Goal: Task Accomplishment & Management: Manage account settings

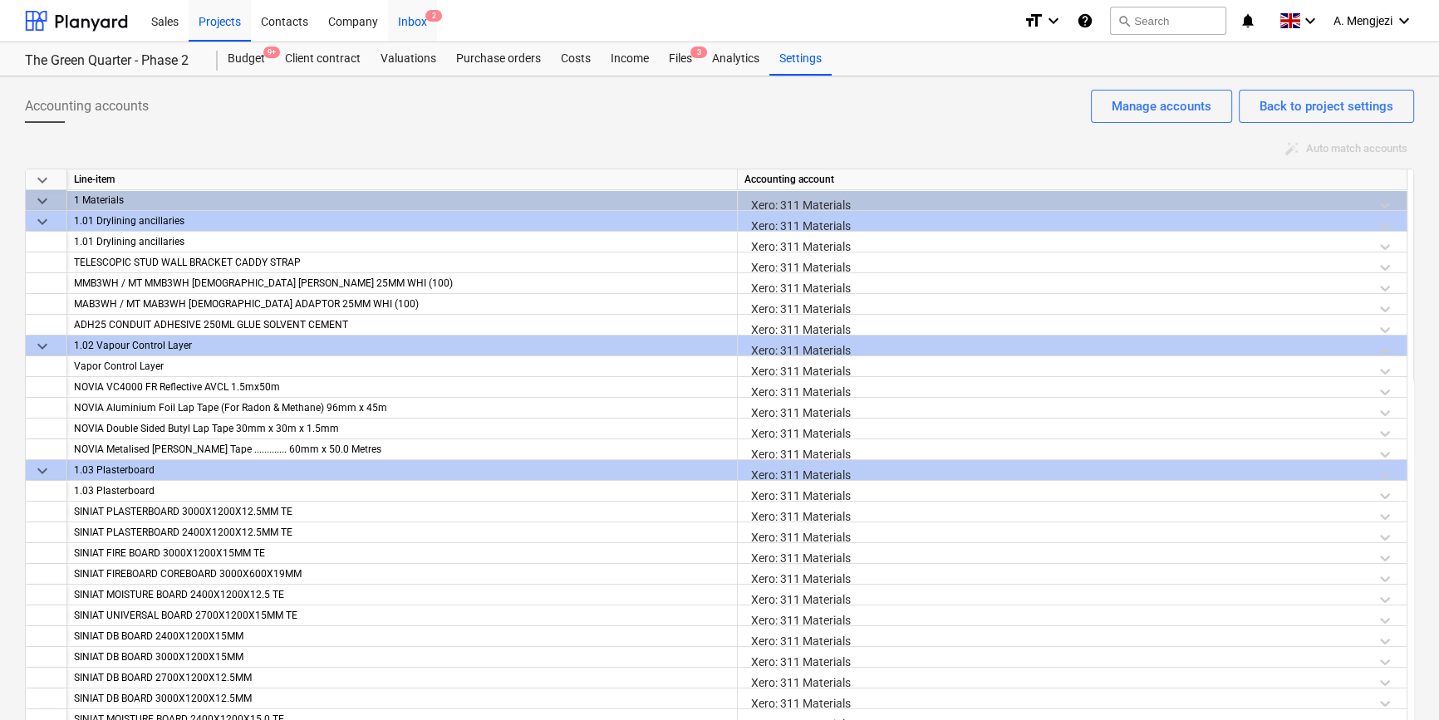
click at [405, 19] on div "Inbox 2" at bounding box center [412, 20] width 49 height 42
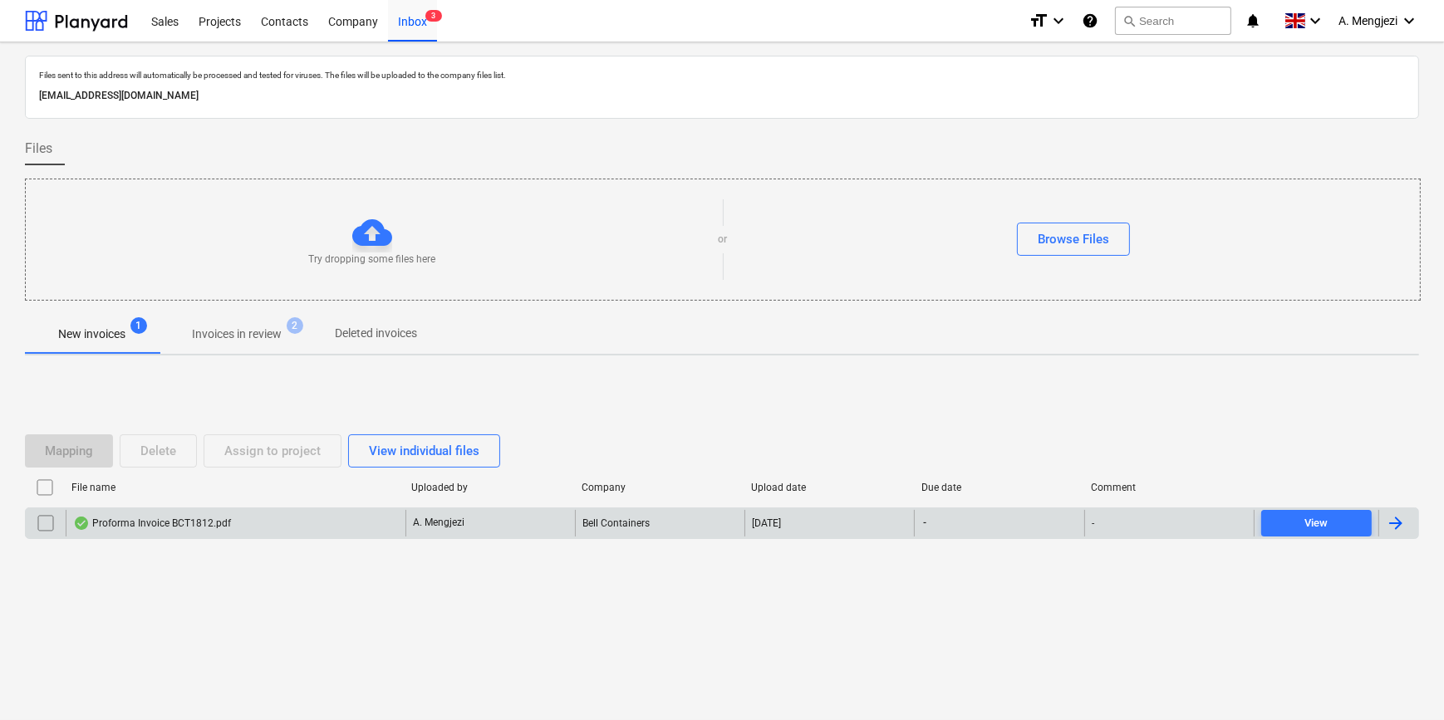
click at [341, 521] on div "Proforma Invoice BCT1812.pdf" at bounding box center [236, 523] width 340 height 27
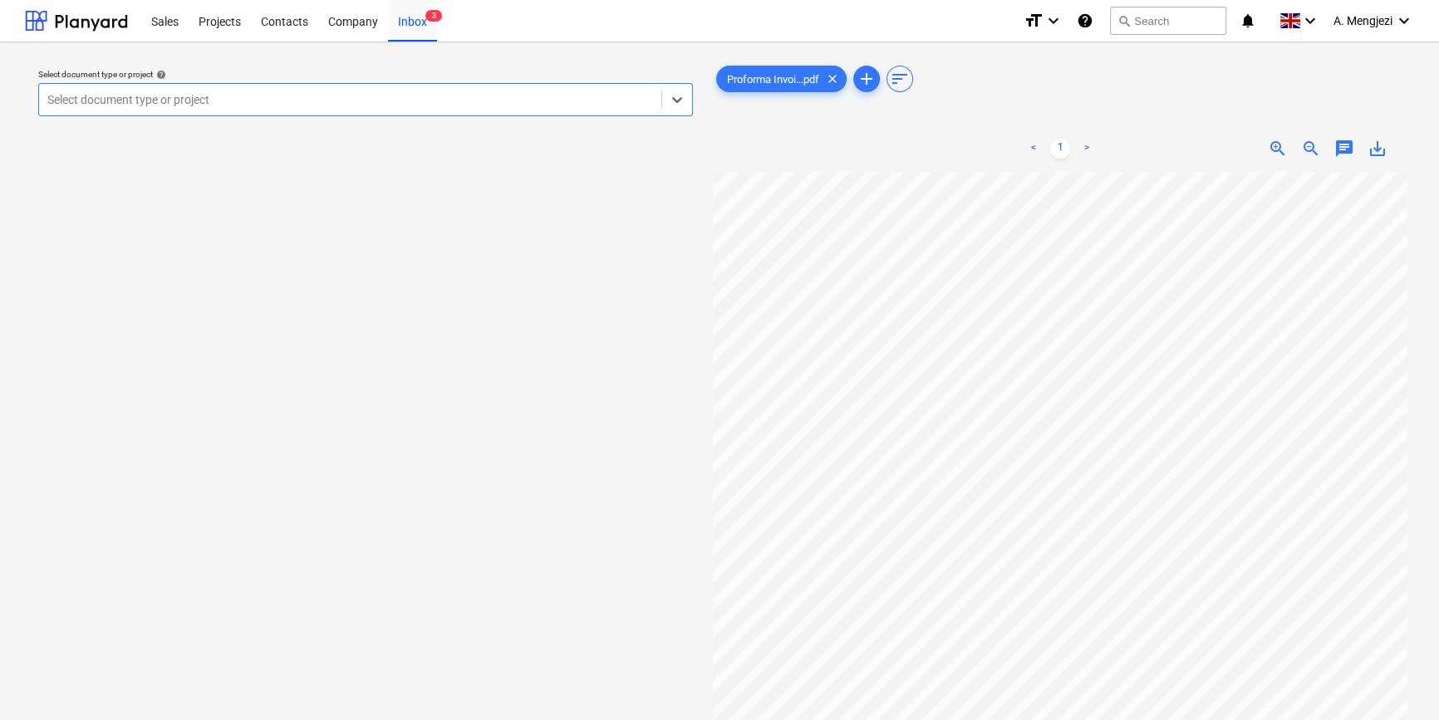
click at [412, 98] on div at bounding box center [349, 99] width 605 height 17
click at [217, 105] on div at bounding box center [349, 99] width 605 height 17
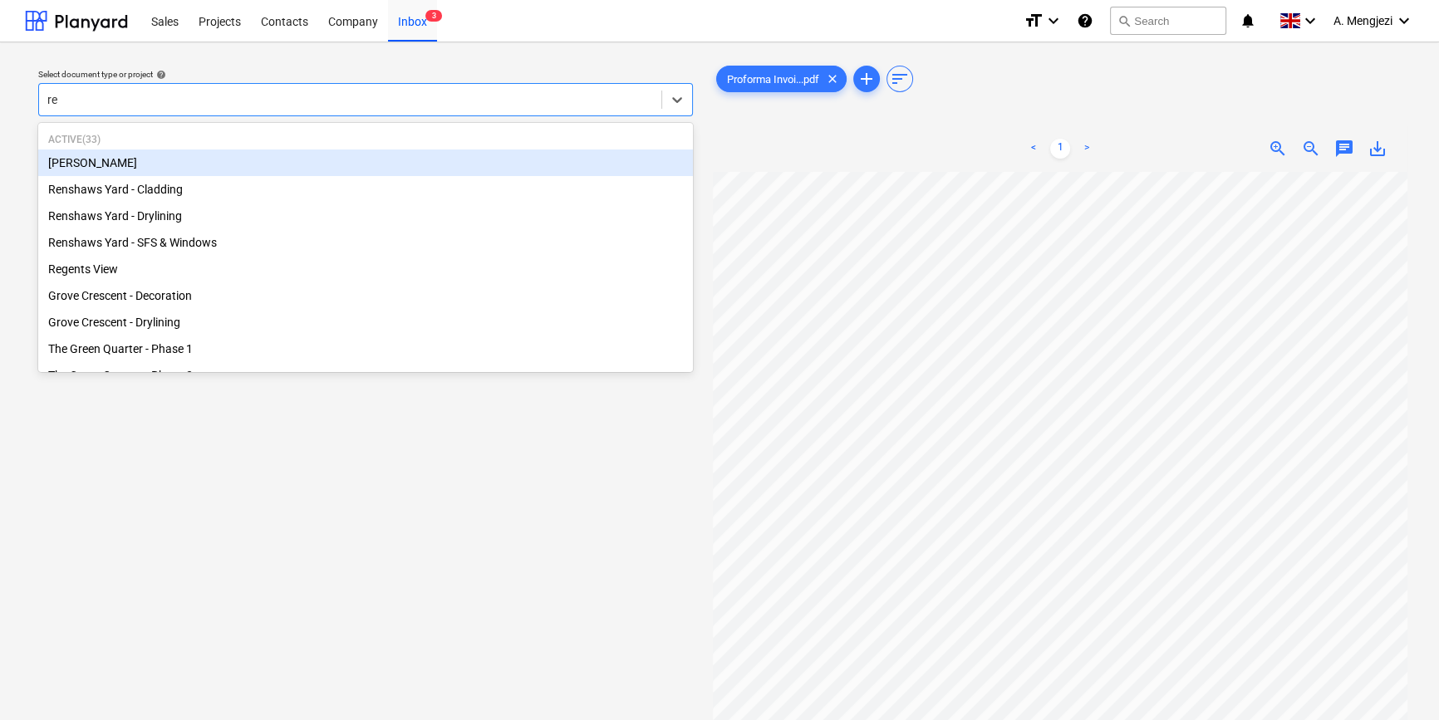
type input "ren"
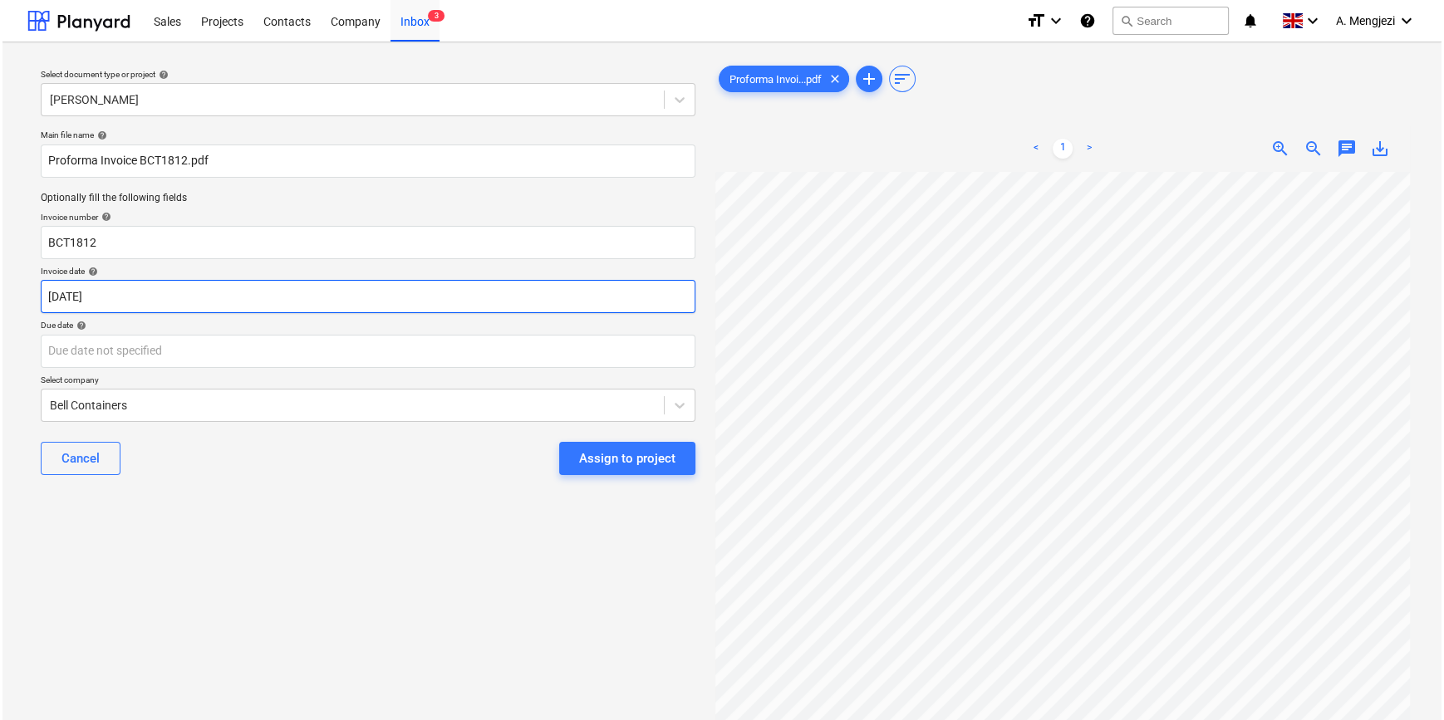
scroll to position [162, 8]
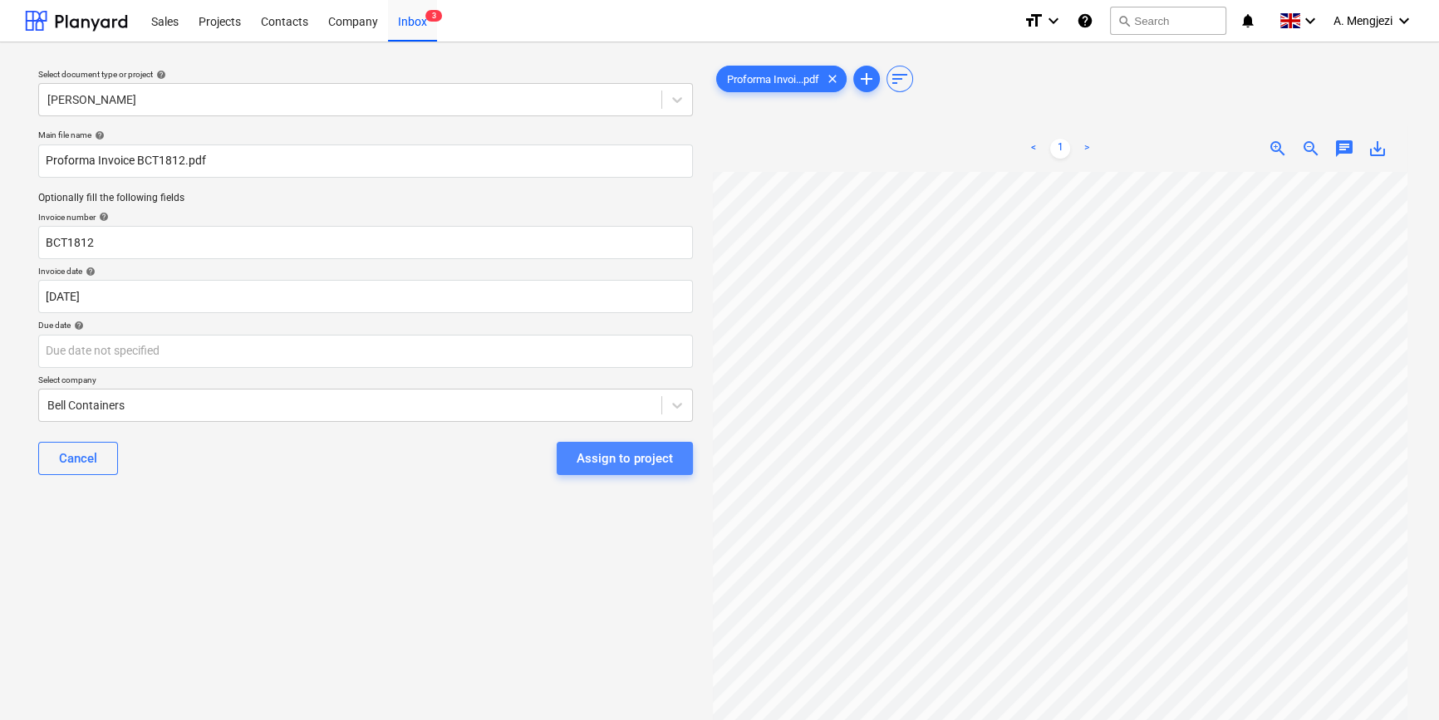
click at [623, 458] on div "Assign to project" at bounding box center [624, 459] width 96 height 22
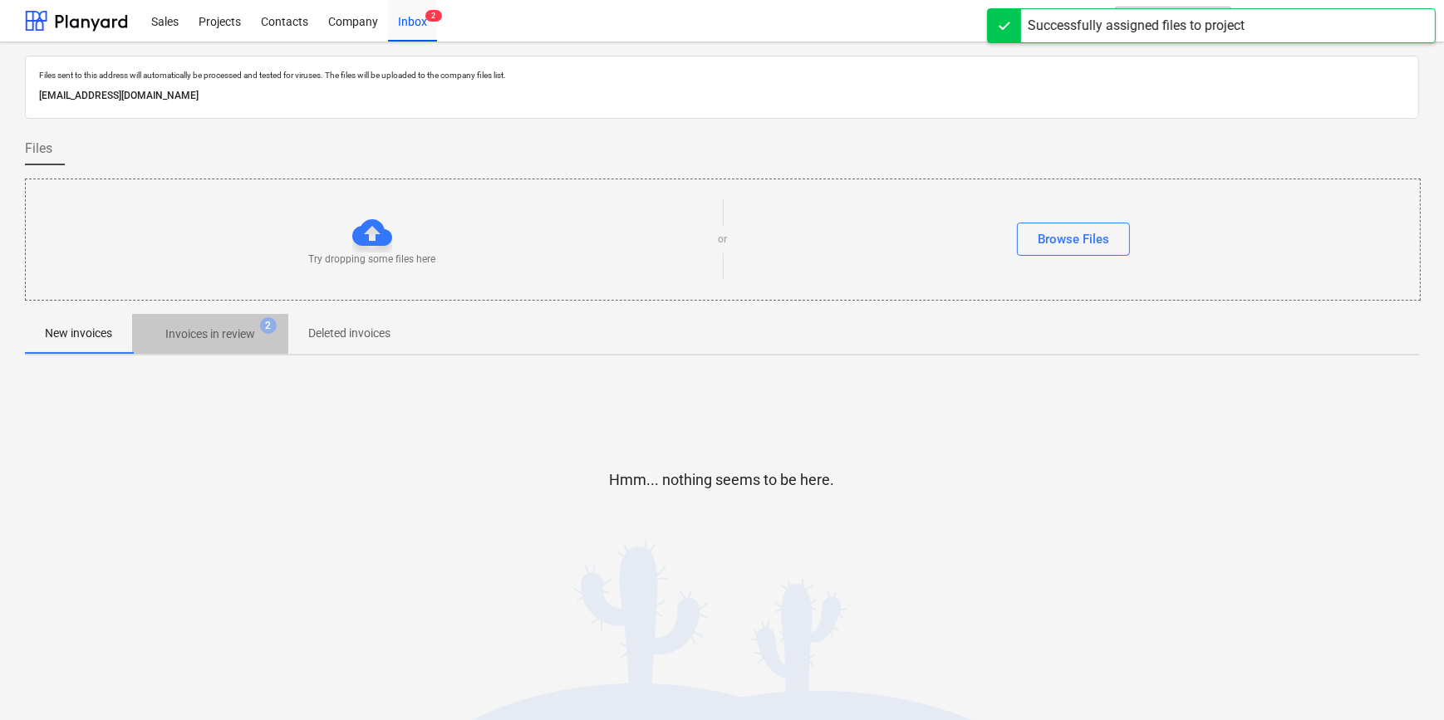
click at [226, 336] on p "Invoices in review" at bounding box center [210, 334] width 90 height 17
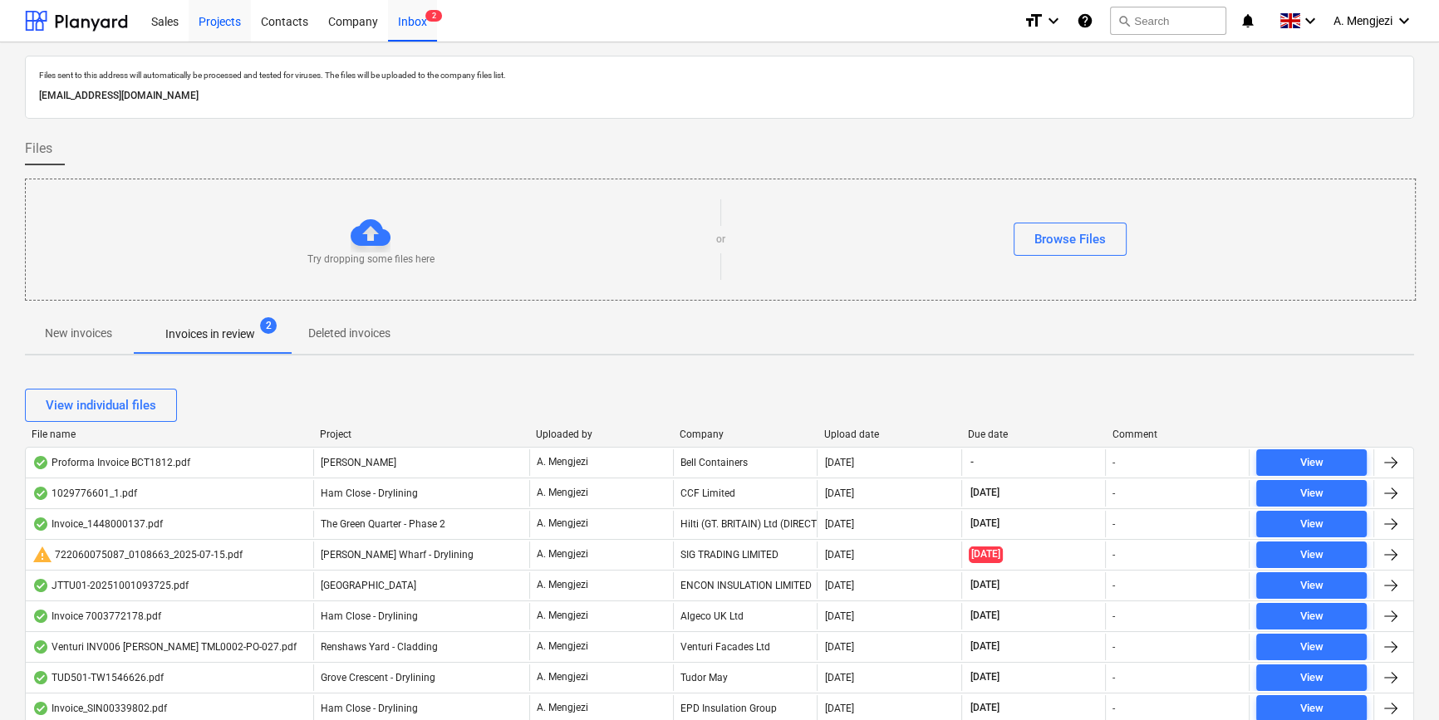
click at [233, 17] on div "Projects" at bounding box center [220, 20] width 62 height 42
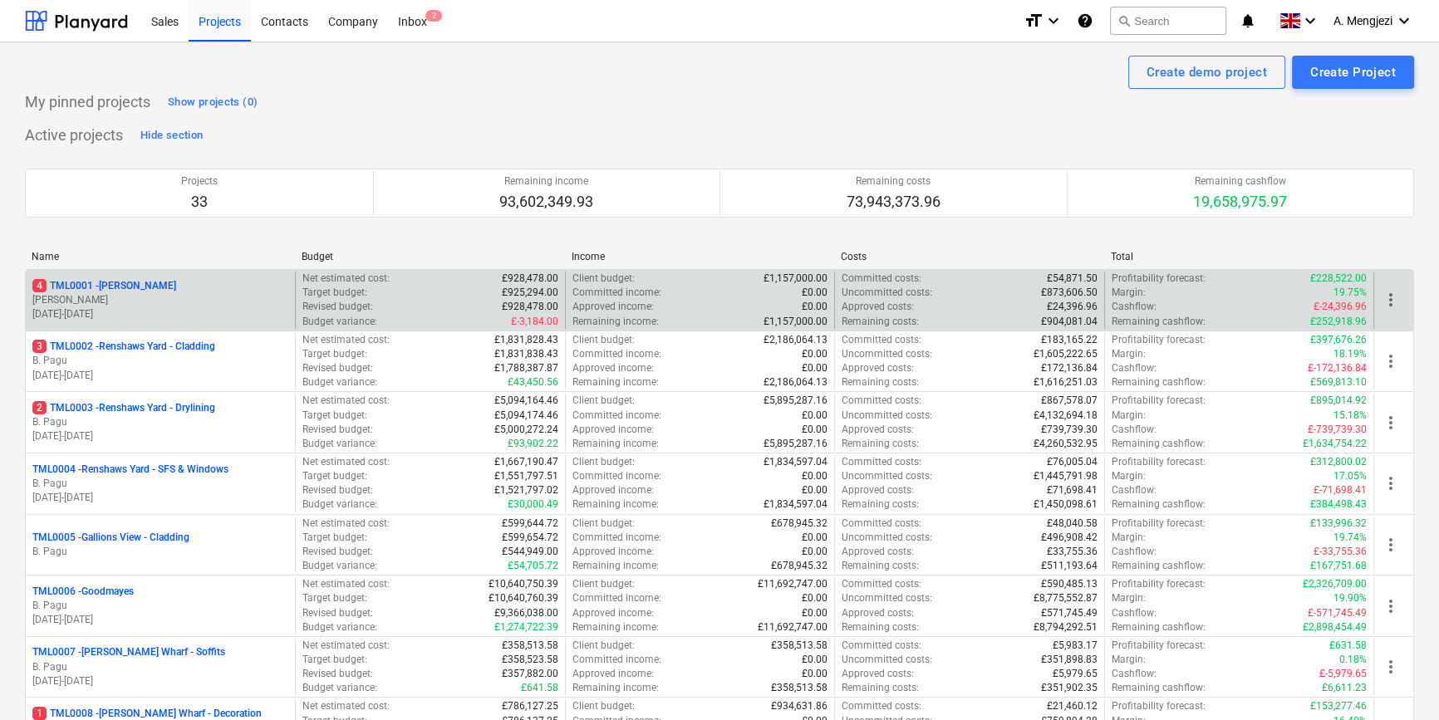
click at [190, 306] on p "[PERSON_NAME]" at bounding box center [160, 300] width 256 height 14
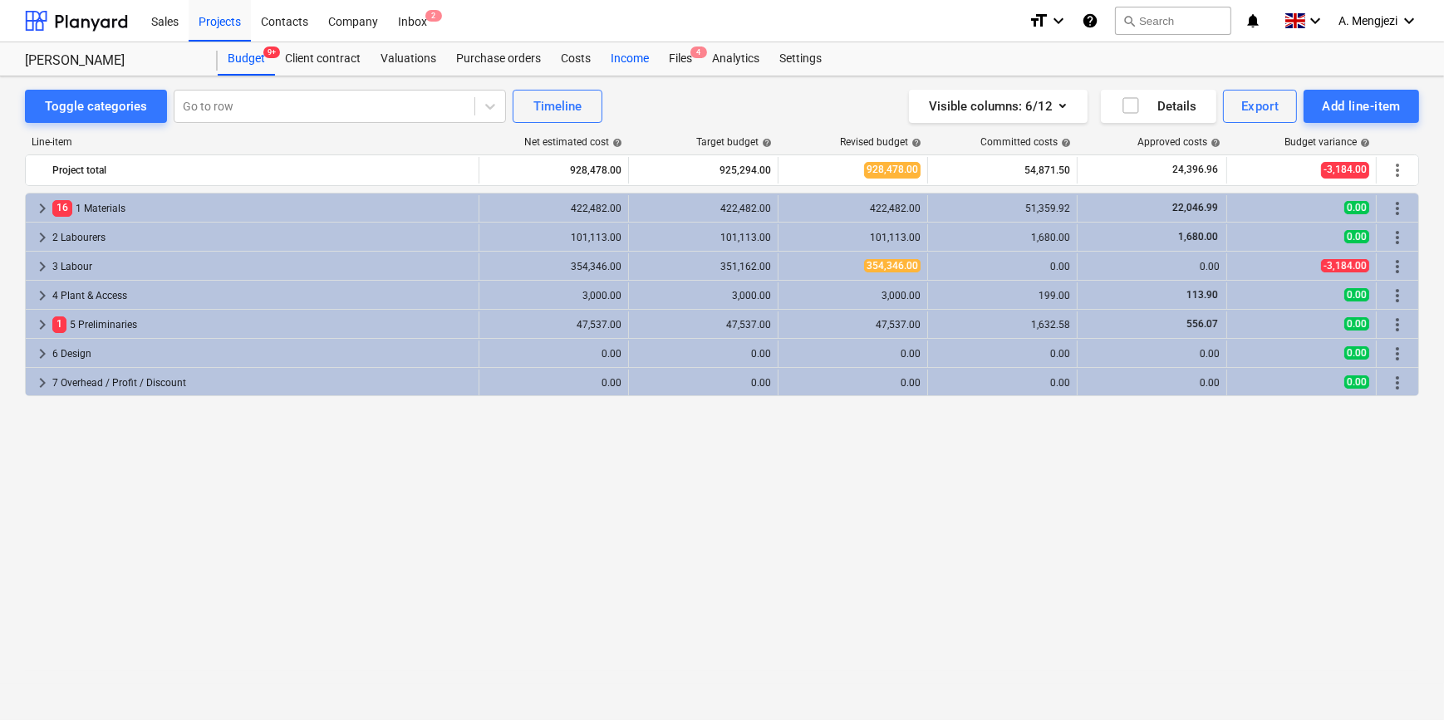
drag, startPoint x: 674, startPoint y: 55, endPoint x: 630, endPoint y: 71, distance: 47.1
click at [675, 55] on div "Files 4" at bounding box center [680, 58] width 43 height 33
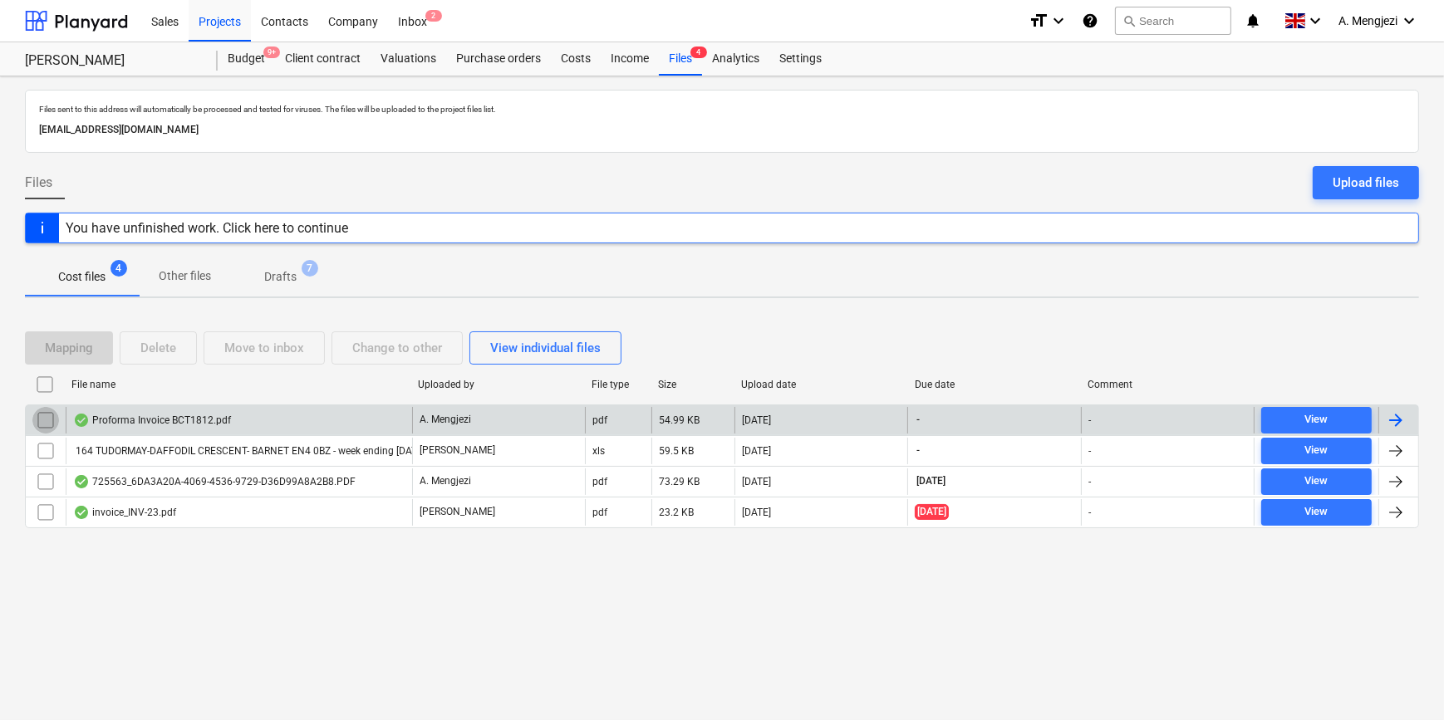
click at [41, 414] on input "checkbox" at bounding box center [45, 420] width 27 height 27
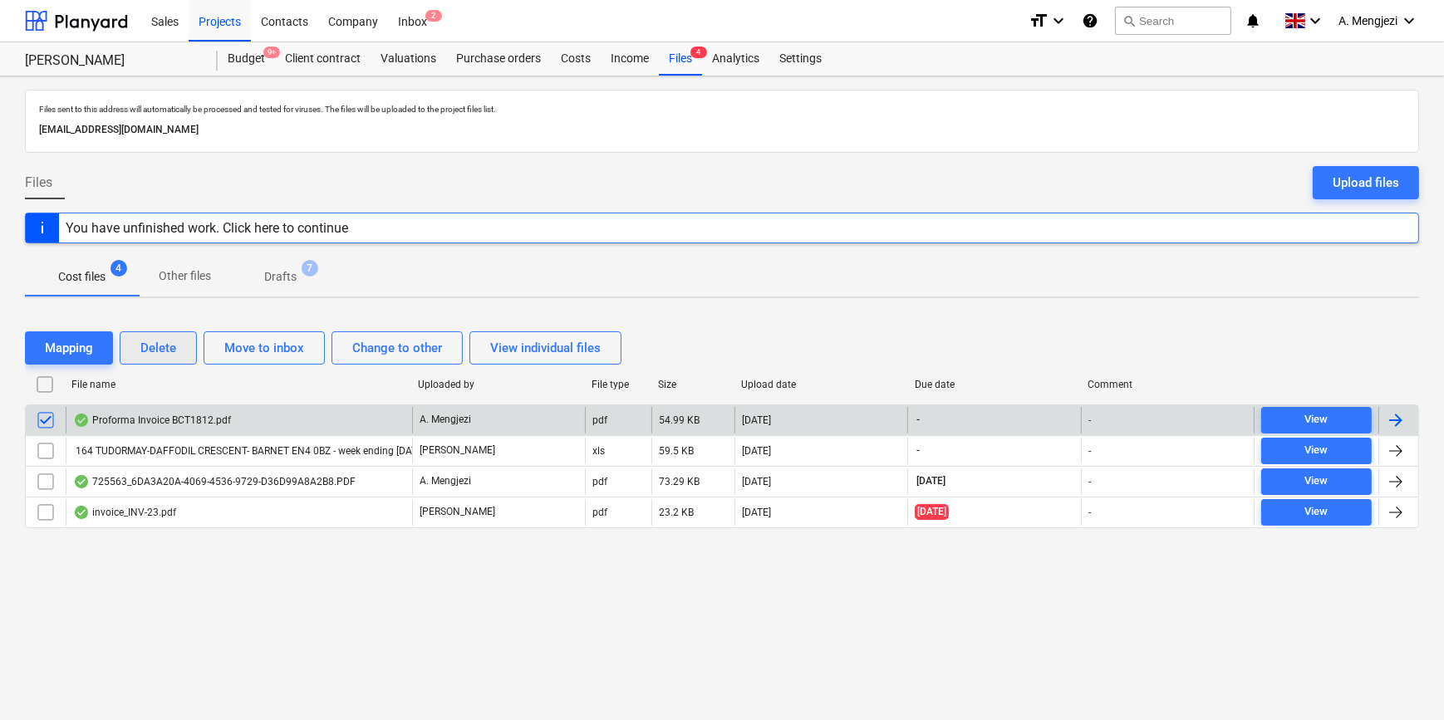
click at [170, 346] on div "Delete" at bounding box center [158, 348] width 36 height 22
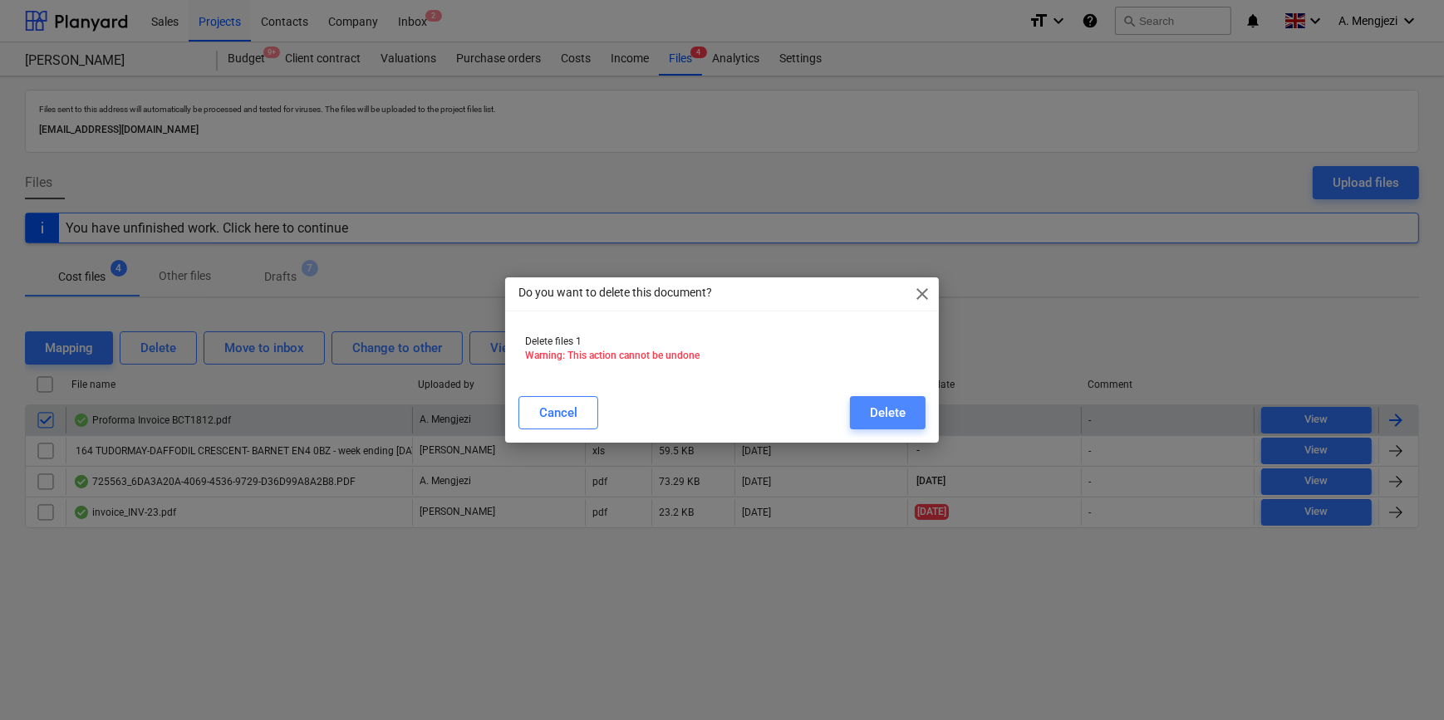
click at [871, 409] on div "Delete" at bounding box center [888, 413] width 36 height 22
